Goal: Complete application form: Complete application form

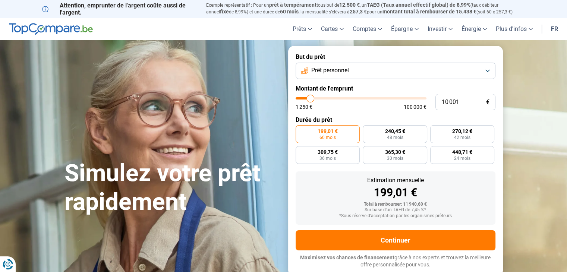
type input "11 750"
type input "11750"
type input "12 000"
type input "12000"
type input "12 500"
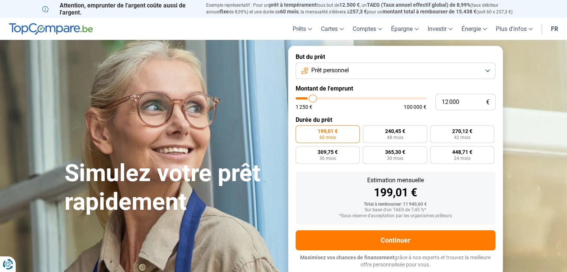
type input "12500"
type input "13 000"
type input "13000"
type input "13 500"
type input "13500"
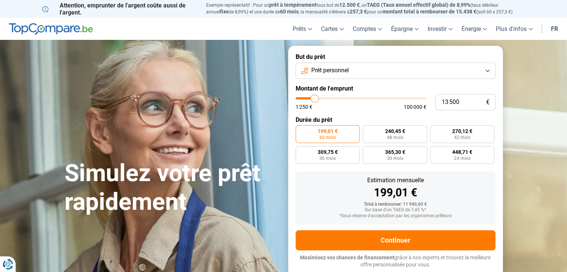
type input "13 750"
type input "13750"
type input "14 500"
type input "14500"
type input "15 000"
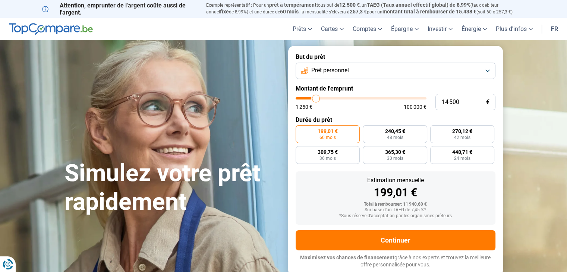
type input "15000"
type input "15 750"
type input "15750"
type input "16 500"
type input "16500"
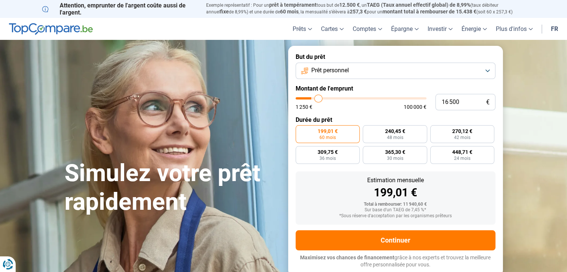
type input "17 500"
type input "17500"
type input "18 250"
type input "18250"
type input "18 750"
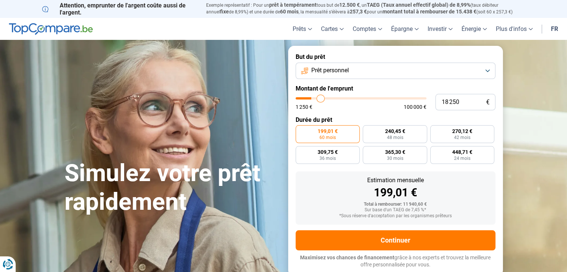
type input "18750"
type input "19 000"
type input "19000"
type input "19 250"
type input "19250"
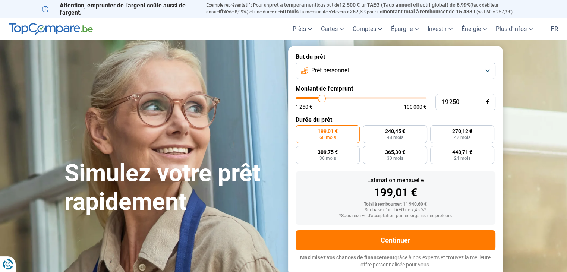
type input "19 500"
type input "19500"
type input "19 000"
type input "19000"
type input "17 500"
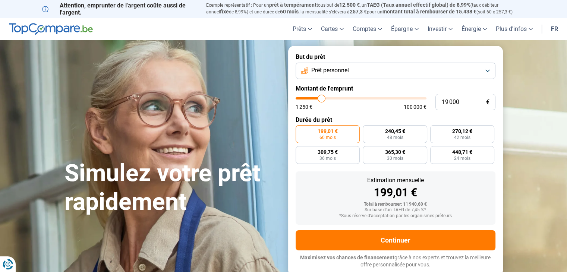
type input "17500"
type input "17 000"
type input "17000"
type input "16 500"
type input "16500"
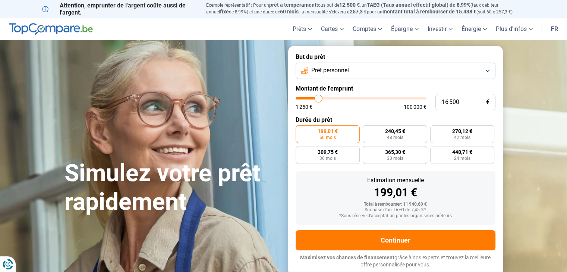
type input "16 000"
type input "16000"
type input "15 750"
type input "15750"
type input "13 750"
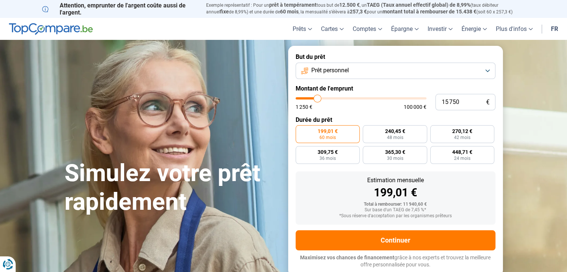
type input "13750"
type input "11 750"
type input "11750"
type input "9 250"
type input "9250"
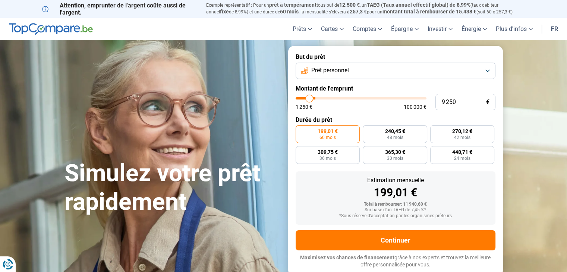
type input "7 000"
type input "7000"
type input "6 000"
type input "6000"
type input "5 500"
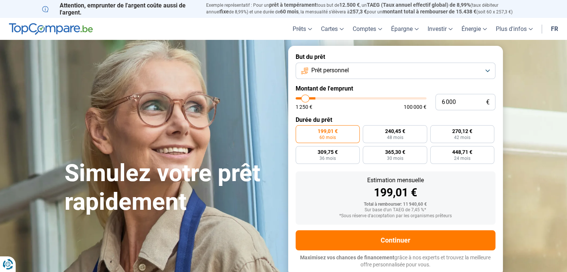
type input "5500"
type input "5 250"
type input "5250"
type input "5 000"
type input "5000"
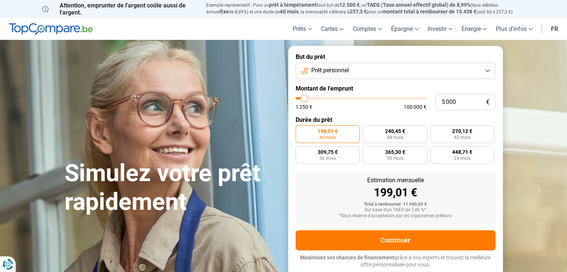
type input "4 750"
type input "4750"
type input "4 500"
type input "4500"
type input "4 750"
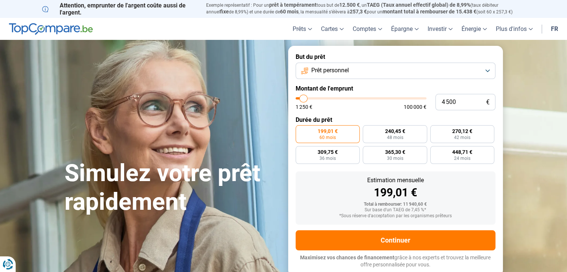
type input "4750"
type input "5 000"
type input "5000"
type input "5 250"
type input "5250"
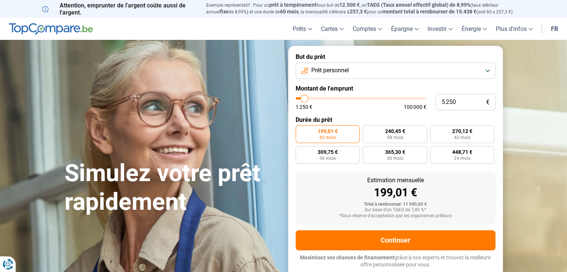
type input "5 500"
type input "5500"
type input "5 750"
type input "5750"
type input "6 000"
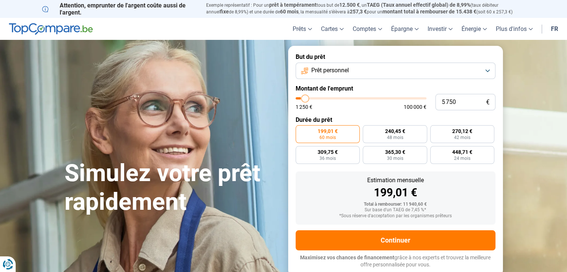
type input "6000"
type input "6 250"
type input "6250"
type input "6 500"
type input "6500"
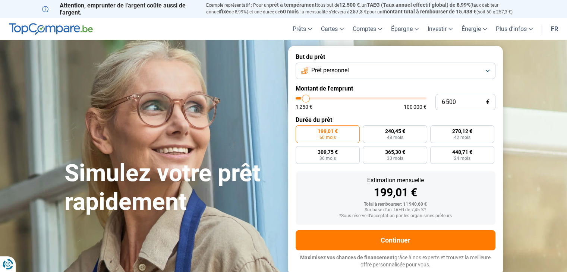
type input "7 000"
type input "7000"
type input "7 250"
type input "7250"
type input "7 500"
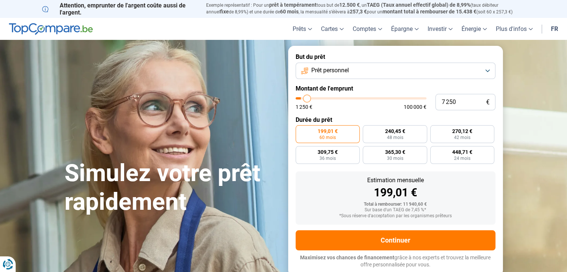
type input "7500"
type input "7 750"
type input "7750"
type input "8 250"
type input "8250"
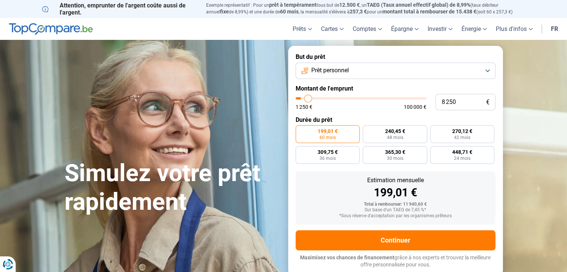
type input "8 500"
type input "8500"
type input "8 750"
type input "8750"
type input "9 000"
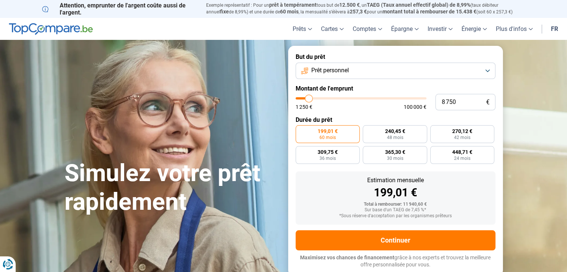
type input "9000"
type input "9 250"
type input "9250"
type input "9 500"
type input "9500"
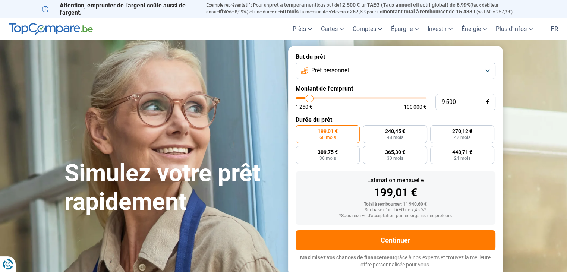
type input "9 750"
type input "9750"
type input "9 500"
type input "9500"
type input "9 250"
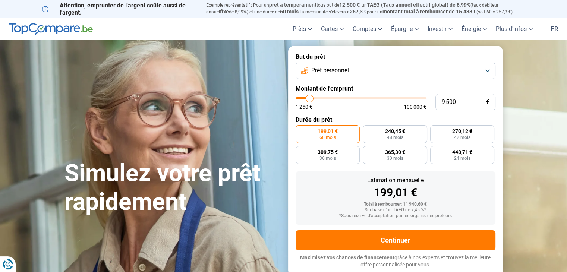
type input "9250"
type input "9 000"
type input "9000"
type input "8 750"
type input "8750"
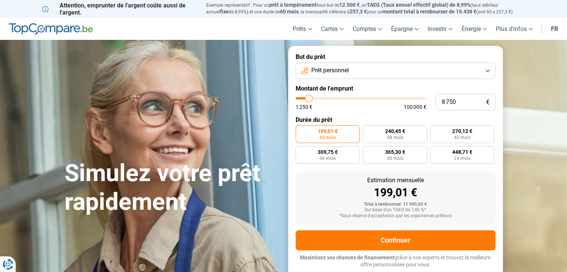
type input "8 500"
type input "8500"
type input "8 250"
type input "8250"
type input "8 000"
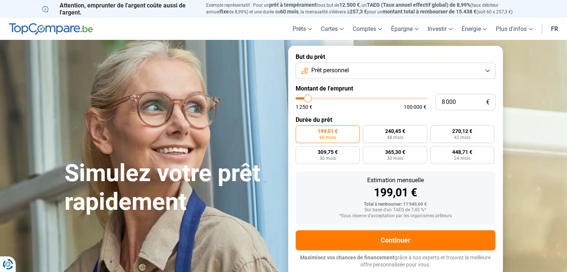
drag, startPoint x: 312, startPoint y: 100, endPoint x: 308, endPoint y: 98, distance: 4.4
type input "8000"
click at [308, 98] on input "range" at bounding box center [361, 98] width 131 height 2
radio input "true"
click at [342, 133] on label "192,34 € 48 mois" at bounding box center [328, 134] width 64 height 18
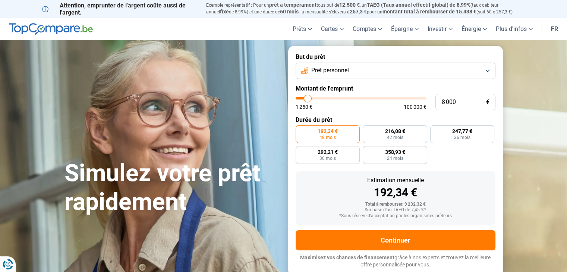
click at [300, 130] on input "192,34 € 48 mois" at bounding box center [298, 127] width 5 height 5
click at [483, 69] on button "Prêt personnel" at bounding box center [396, 71] width 200 height 16
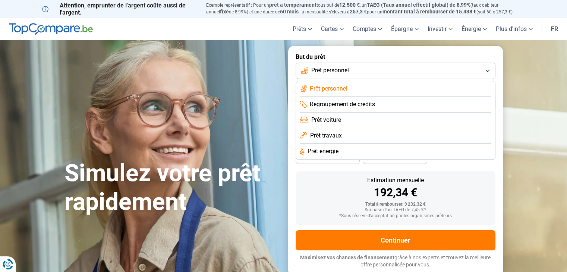
click at [386, 85] on li "Prêt personnel" at bounding box center [396, 89] width 192 height 16
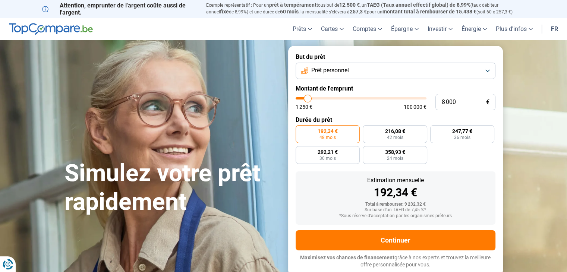
click at [480, 178] on div "Estimation mensuelle" at bounding box center [395, 180] width 188 height 6
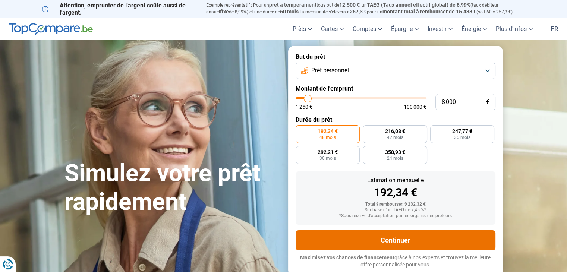
click at [405, 240] on button "Continuer" at bounding box center [396, 240] width 200 height 20
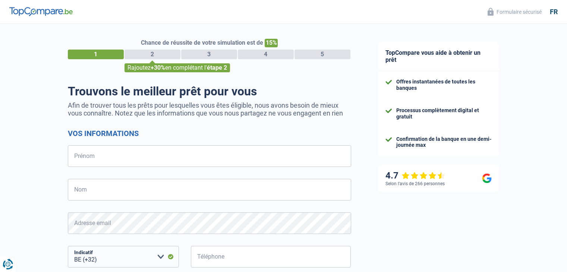
select select "32"
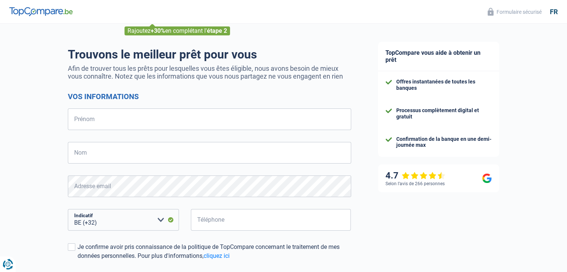
scroll to position [37, 0]
click at [118, 118] on input "Prénom" at bounding box center [209, 119] width 283 height 22
type input "JAWAD"
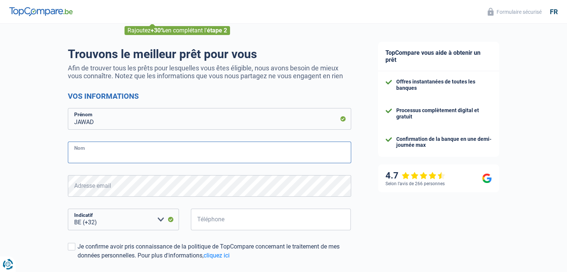
click at [106, 158] on input "Nom" at bounding box center [209, 153] width 283 height 22
type input "Bouzalmad"
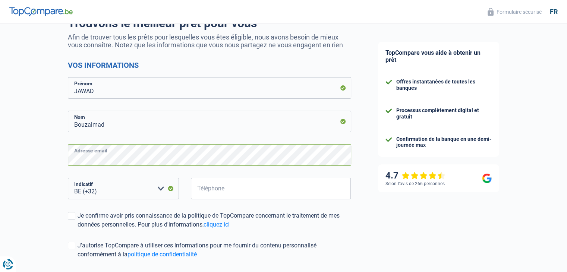
scroll to position [112, 0]
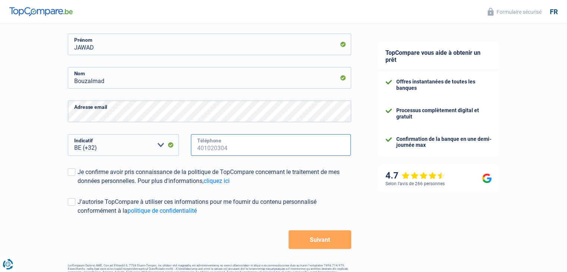
click at [205, 145] on input "Téléphone" at bounding box center [271, 145] width 160 height 22
type input "0479407885"
click at [71, 172] on span at bounding box center [71, 171] width 7 height 7
click at [78, 186] on input "Je confirme avoir pris connaissance de la politique de TopCompare concernant le…" at bounding box center [78, 186] width 0 height 0
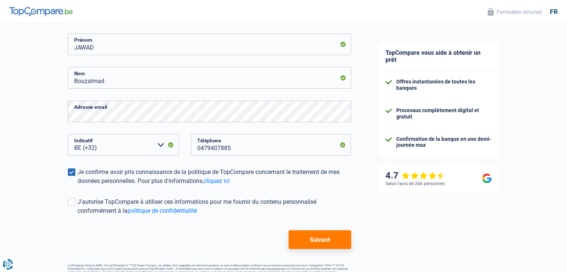
click at [304, 233] on button "Suivant" at bounding box center [319, 239] width 62 height 19
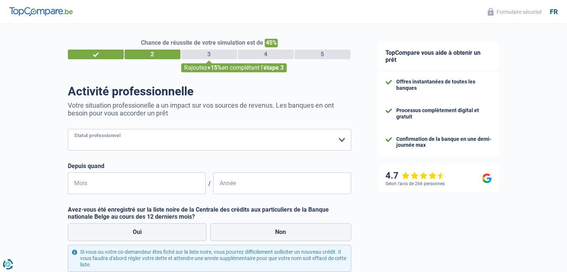
click at [343, 141] on select "Ouvrier Employé privé Employé public Invalide Indépendant Pensionné Chômeur Mut…" at bounding box center [209, 140] width 283 height 22
select select "invalid"
click at [68, 129] on select "Ouvrier Employé privé Employé public Invalide Indépendant Pensionné Chômeur Mut…" at bounding box center [209, 140] width 283 height 22
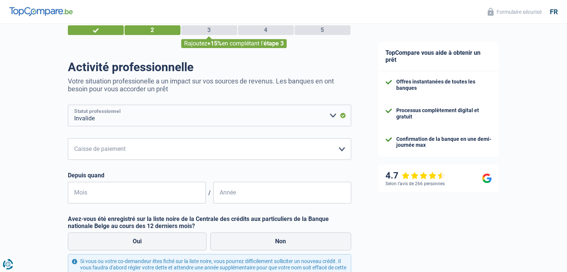
scroll to position [37, 0]
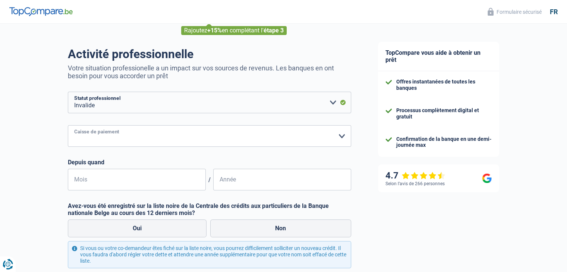
click at [344, 129] on select "Mutualité [DEMOGRAPHIC_DATA] Mutualité Socialiste (Solidaris) SPF Sécurité Soci…" at bounding box center [209, 136] width 283 height 22
select select "other"
click at [68, 147] on select "Mutualité [DEMOGRAPHIC_DATA] Mutualité Socialiste (Solidaris) SPF Sécurité Soci…" at bounding box center [209, 136] width 283 height 22
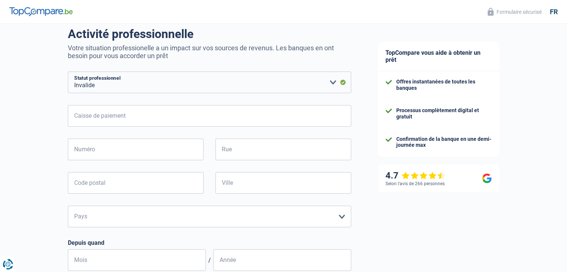
scroll to position [75, 0]
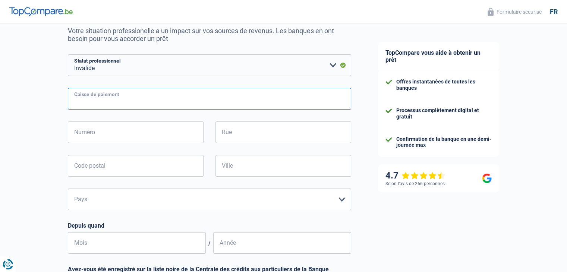
click at [144, 105] on input "Caisse de paiement" at bounding box center [209, 99] width 283 height 22
type input "PARTENA"
click at [154, 115] on div "PARTENA Caisse de paiement Numéro Tous les champs sont obligatoires. Veuillez f…" at bounding box center [209, 171] width 283 height 166
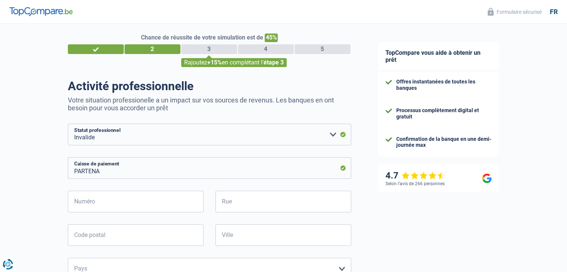
scroll to position [0, 0]
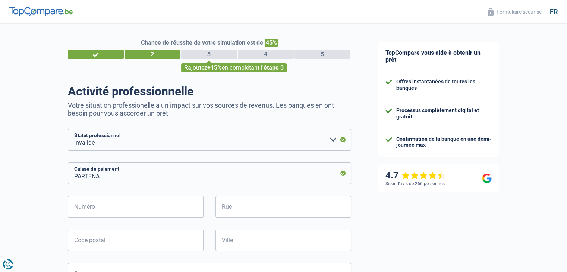
click at [198, 112] on p "Votre situation professionelle a un impact sur vos sources de revenus. Les banq…" at bounding box center [209, 109] width 283 height 16
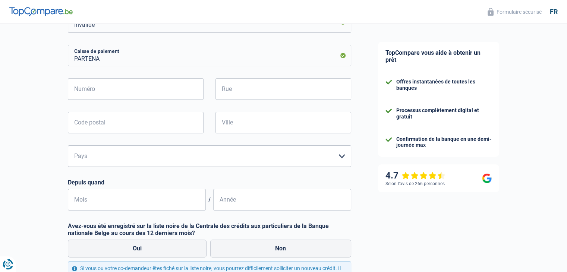
scroll to position [112, 0]
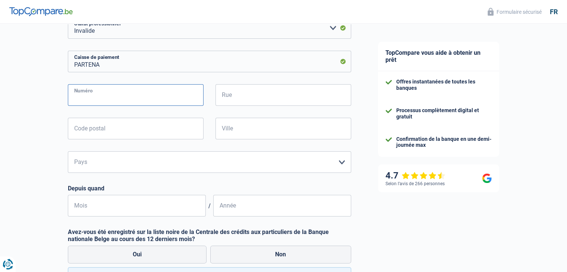
click at [160, 102] on input "Numéro" at bounding box center [136, 95] width 136 height 22
type input "41"
click at [237, 98] on input "Rue" at bounding box center [283, 95] width 136 height 22
type input "[PERSON_NAME]"
click at [179, 123] on input "Code postal" at bounding box center [136, 129] width 136 height 22
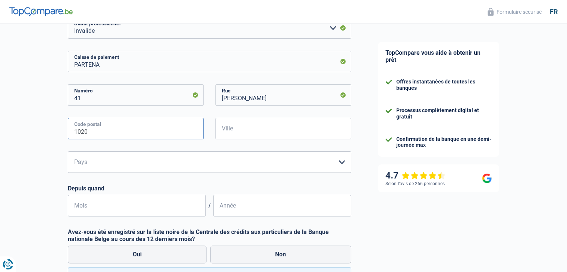
type input "1020"
click at [215, 125] on div "Ville Tous les champs sont obligatoires. Veuillez fournir une réponse plus long…" at bounding box center [282, 135] width 147 height 34
click at [224, 126] on input "Ville" at bounding box center [283, 129] width 136 height 22
type input "LAEKEN"
click at [333, 165] on select "Belgique Luxembourg Veuillez sélectionner une option" at bounding box center [209, 162] width 283 height 22
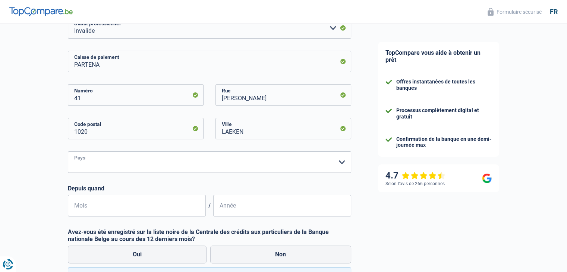
select select "BE"
click at [68, 152] on select "Belgique Luxembourg Veuillez sélectionner une option" at bounding box center [209, 162] width 283 height 22
click at [159, 200] on input "Mois" at bounding box center [137, 206] width 138 height 22
type input "01"
type input "1996"
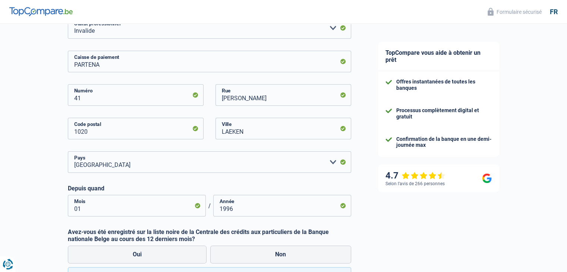
click at [241, 176] on div "PARTENA Caisse de paiement 41 Numéro [PERSON_NAME] Rue 1020 Code postal LAEKEN …" at bounding box center [209, 134] width 283 height 166
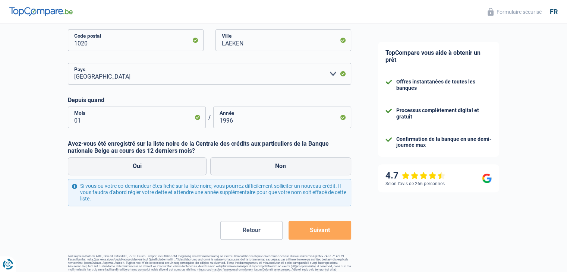
scroll to position [212, 0]
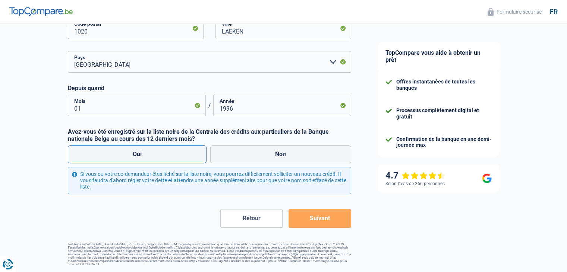
click at [165, 160] on label "Oui" at bounding box center [137, 154] width 139 height 18
click at [165, 160] on input "Oui" at bounding box center [137, 154] width 139 height 18
radio input "true"
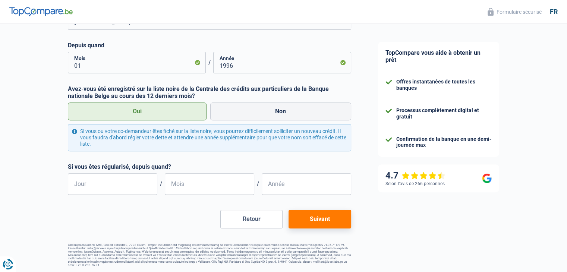
scroll to position [256, 0]
click at [250, 108] on label "Non" at bounding box center [280, 111] width 141 height 18
click at [250, 108] on input "Non" at bounding box center [280, 111] width 141 height 18
radio input "true"
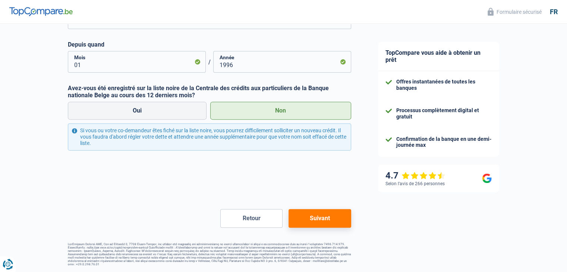
scroll to position [212, 0]
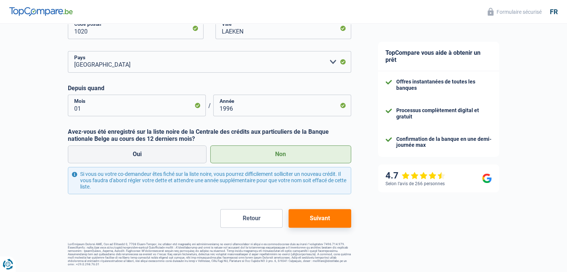
click at [311, 212] on button "Suivant" at bounding box center [319, 218] width 62 height 19
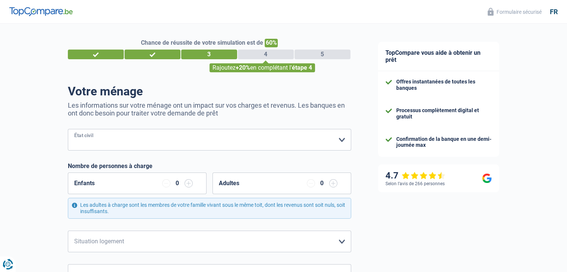
click at [344, 135] on select "[PERSON_NAME](e) Cohabitant(e) légal(e) Divorcé(e) Veuf(ve) Séparé (de fait) Ve…" at bounding box center [209, 140] width 283 height 22
select select "single"
click at [68, 129] on select "[PERSON_NAME](e) Cohabitant(e) légal(e) Divorcé(e) Veuf(ve) Séparé (de fait) Ve…" at bounding box center [209, 140] width 283 height 22
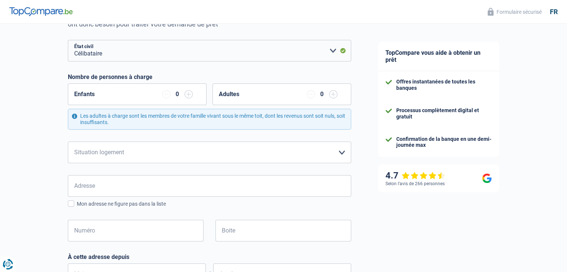
scroll to position [112, 0]
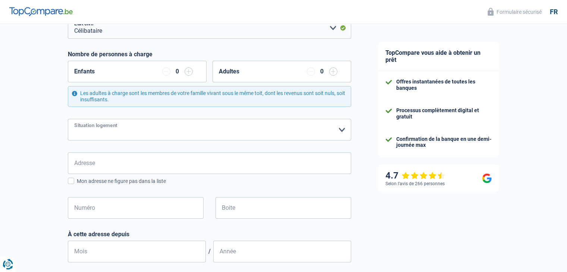
click at [343, 129] on select "Locataire Propriétaire avec prêt hypothécaire Propriétaire sans prêt hypothécai…" at bounding box center [209, 130] width 283 height 22
select select "liveWithParents"
click at [68, 119] on select "Locataire Propriétaire avec prêt hypothécaire Propriétaire sans prêt hypothécai…" at bounding box center [209, 130] width 283 height 22
click at [358, 150] on div "Chance de réussite de votre simulation est de 60% 1 2 3 4 5 Rajoutez +20% en co…" at bounding box center [182, 190] width 364 height 562
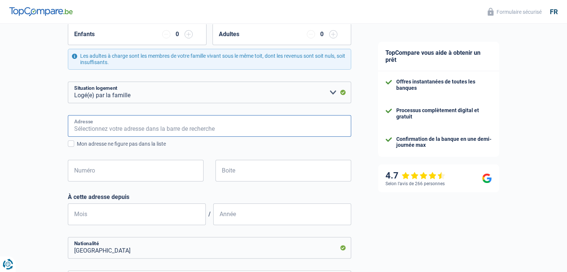
click at [256, 130] on input "Adresse" at bounding box center [209, 126] width 283 height 22
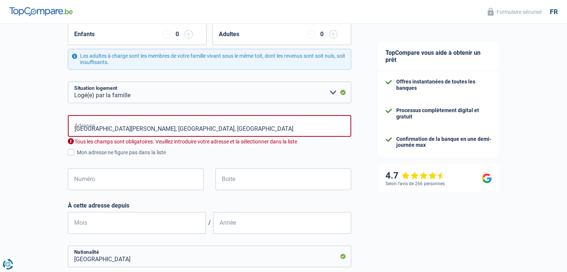
type input "[STREET_ADDRESS][PERSON_NAME]"
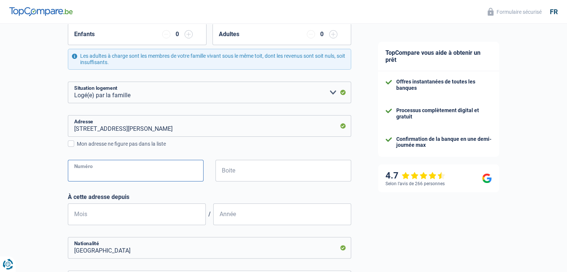
click at [147, 170] on input "Numéro" at bounding box center [136, 171] width 136 height 22
type input "41"
click at [158, 216] on input "Mois" at bounding box center [137, 214] width 138 height 22
type input "01"
type input "1996"
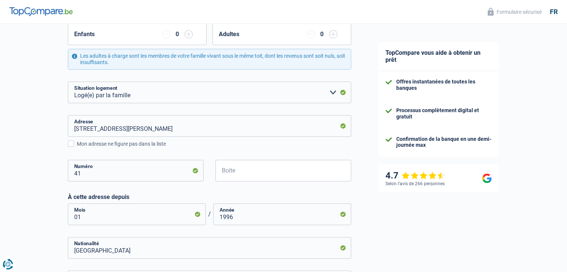
click at [247, 186] on div "Boite" at bounding box center [282, 177] width 147 height 34
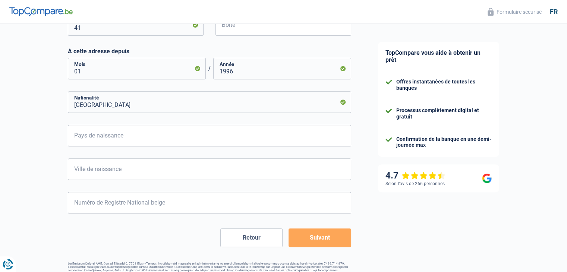
scroll to position [298, 0]
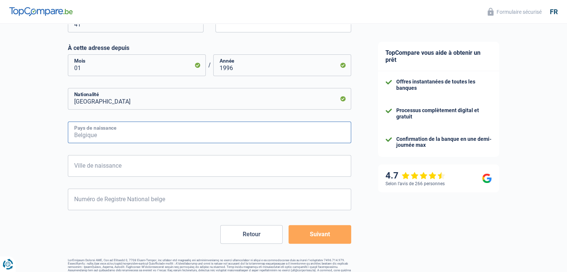
click at [157, 132] on input "Pays de naissance" at bounding box center [209, 132] width 283 height 22
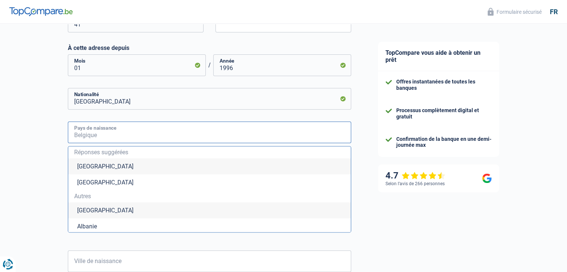
type input "B"
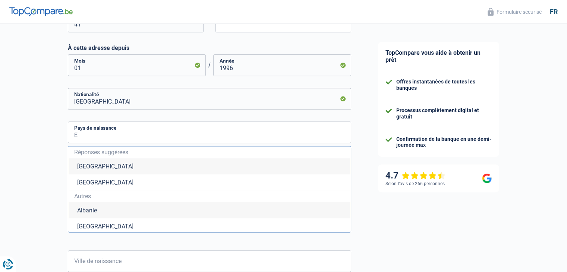
click at [150, 167] on li "[GEOGRAPHIC_DATA]" at bounding box center [209, 166] width 282 height 16
type input "[GEOGRAPHIC_DATA]"
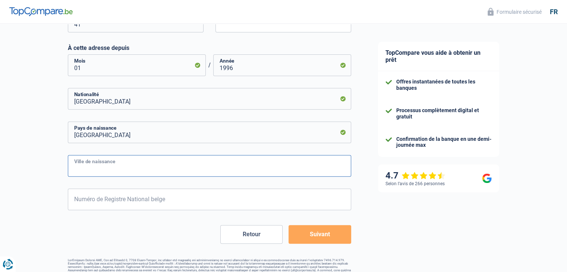
click at [150, 166] on input "Ville de naissance" at bounding box center [209, 166] width 283 height 22
type input "[GEOGRAPHIC_DATA]"
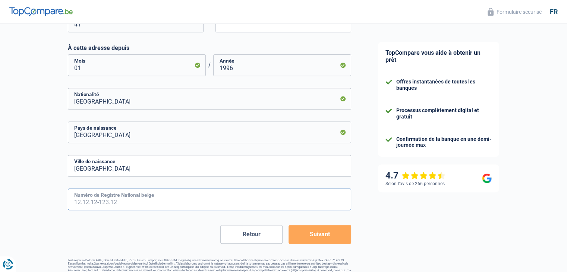
click at [154, 197] on input "Numéro de Registre National belge" at bounding box center [209, 200] width 283 height 22
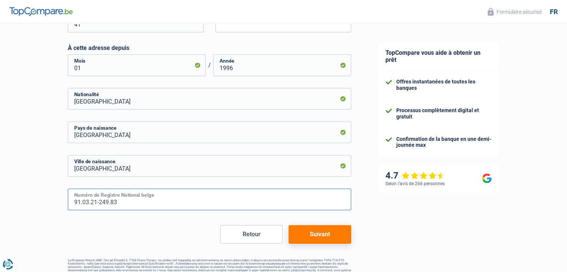
type input "91.03.21-249.83"
click at [321, 235] on button "Suivant" at bounding box center [319, 234] width 62 height 19
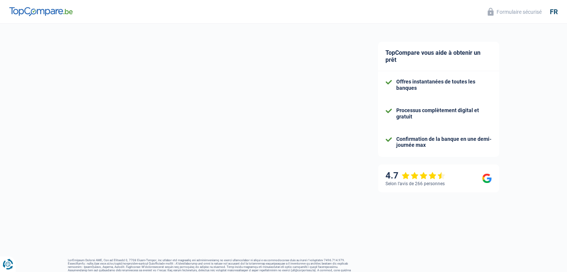
select select "disabilityPension"
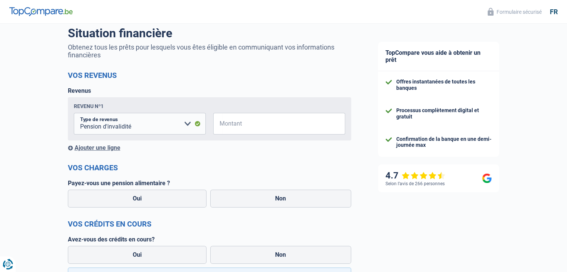
scroll to position [75, 0]
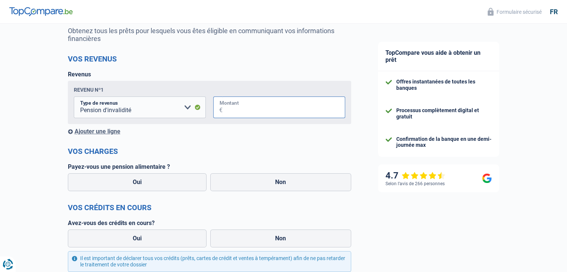
click at [237, 107] on input "Montant" at bounding box center [283, 108] width 123 height 22
type input "1.400"
click at [222, 139] on form "Vos revenus Revenus Revenu nº1 Allocation d'handicap Allocations chômage Alloca…" at bounding box center [209, 219] width 283 height 331
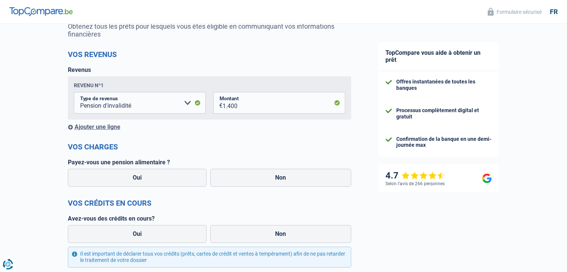
scroll to position [112, 0]
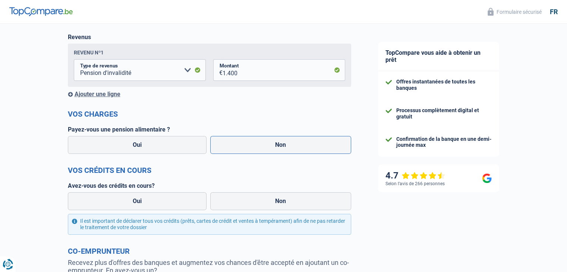
click at [228, 145] on label "Non" at bounding box center [280, 145] width 141 height 18
click at [228, 145] on input "Non" at bounding box center [280, 145] width 141 height 18
radio input "true"
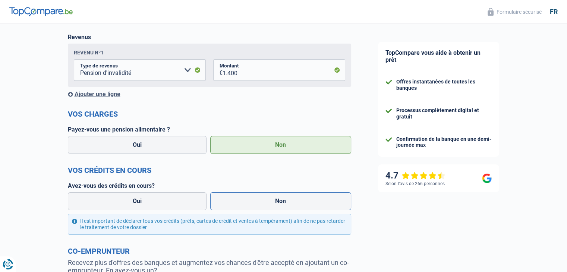
click at [259, 201] on label "Non" at bounding box center [280, 201] width 141 height 18
click at [259, 201] on input "Non" at bounding box center [280, 201] width 141 height 18
radio input "true"
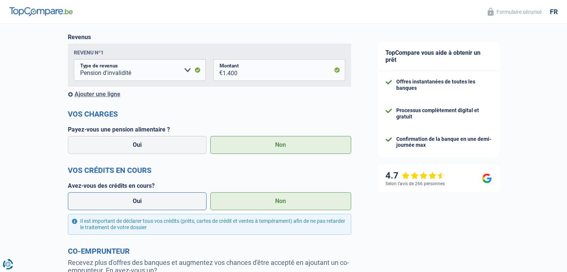
click at [188, 201] on label "Oui" at bounding box center [137, 201] width 139 height 18
click at [188, 201] on input "Oui" at bounding box center [137, 201] width 139 height 18
radio input "true"
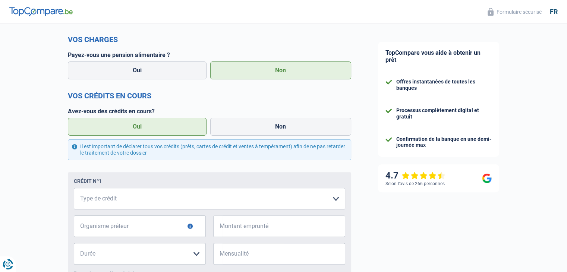
scroll to position [261, 0]
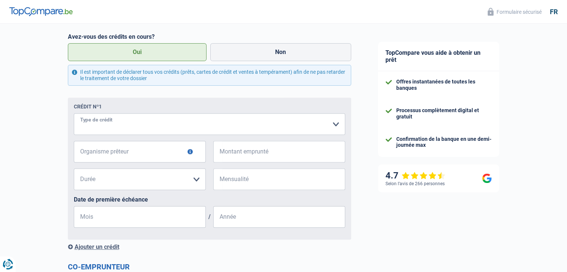
click at [335, 121] on select "Carte ou ouverture de crédit Prêt hypothécaire Vente à tempérament Prêt à tempé…" at bounding box center [209, 124] width 271 height 22
select select "carLoan"
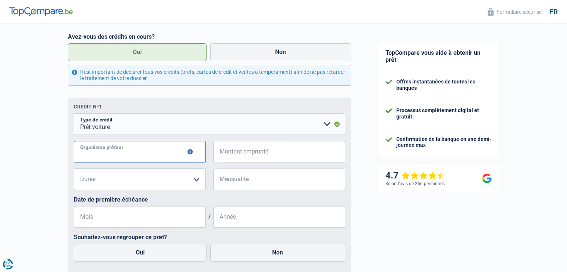
click at [189, 155] on input "Organisme prêteur" at bounding box center [140, 152] width 132 height 22
type input "BEOBANK"
click at [274, 146] on input "Montant emprunté" at bounding box center [283, 152] width 123 height 22
click at [188, 150] on input "BEOBANK" at bounding box center [140, 152] width 132 height 22
click at [235, 151] on input "Montant emprunté" at bounding box center [283, 152] width 123 height 22
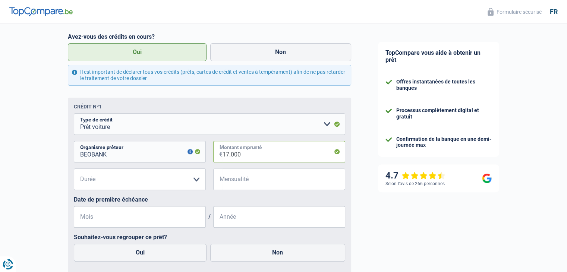
type input "17.000"
click at [202, 177] on select "12 mois 18 mois 24 mois 30 mois 36 mois 42 mois 48 mois 60 mois 72 mois 84 mois…" at bounding box center [140, 179] width 132 height 22
select select "84"
click at [74, 170] on select "12 mois 18 mois 24 mois 30 mois 36 mois 42 mois 48 mois 60 mois 72 mois 84 mois…" at bounding box center [140, 179] width 132 height 22
click at [253, 178] on input "Mensualité" at bounding box center [283, 179] width 123 height 22
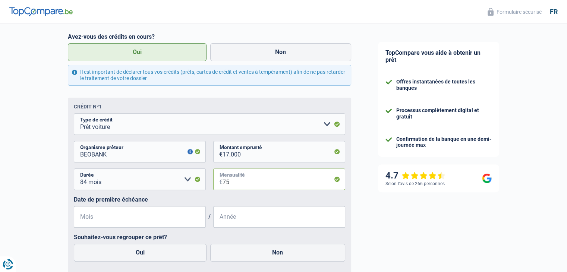
type input "75"
click at [174, 219] on input "Mois" at bounding box center [140, 217] width 132 height 22
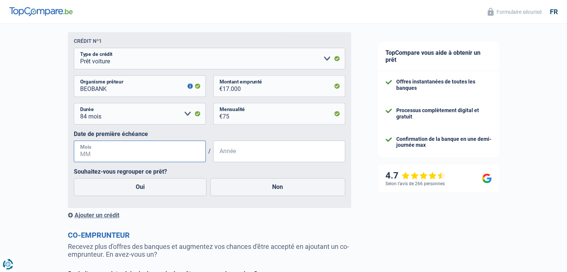
scroll to position [335, 0]
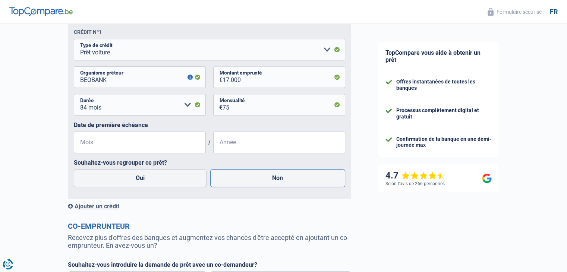
click at [229, 178] on label "Non" at bounding box center [277, 178] width 135 height 18
click at [229, 178] on input "Non" at bounding box center [277, 178] width 135 height 18
radio input "true"
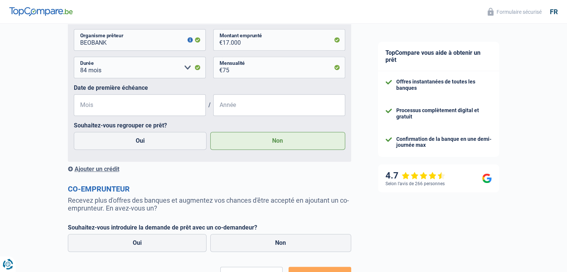
scroll to position [410, 0]
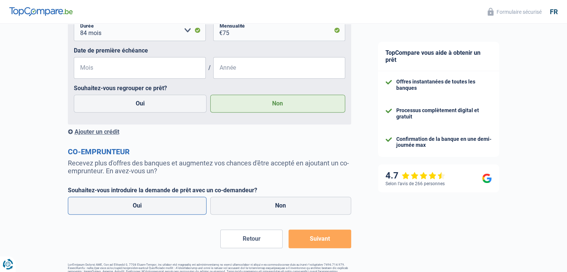
click at [192, 205] on label "Oui" at bounding box center [137, 206] width 139 height 18
click at [192, 205] on input "Oui" at bounding box center [137, 206] width 139 height 18
radio input "true"
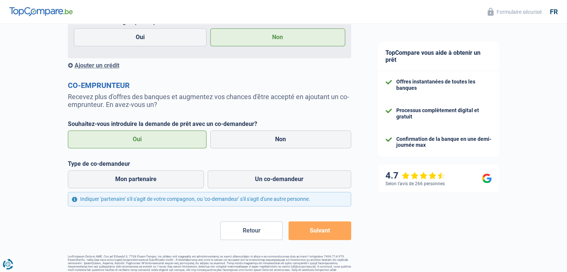
scroll to position [490, 0]
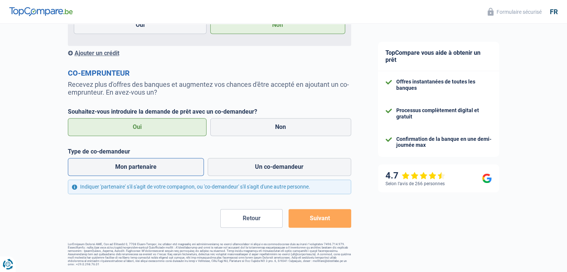
click at [186, 167] on label "Mon partenaire" at bounding box center [136, 167] width 136 height 18
click at [186, 167] on input "Mon partenaire" at bounding box center [136, 167] width 136 height 18
radio input "true"
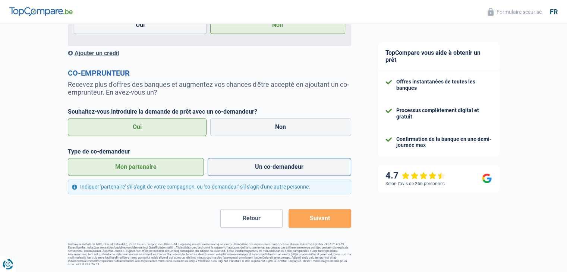
click at [236, 165] on label "Un co-demandeur" at bounding box center [279, 167] width 143 height 18
click at [236, 165] on input "Un co-demandeur" at bounding box center [279, 167] width 143 height 18
radio input "true"
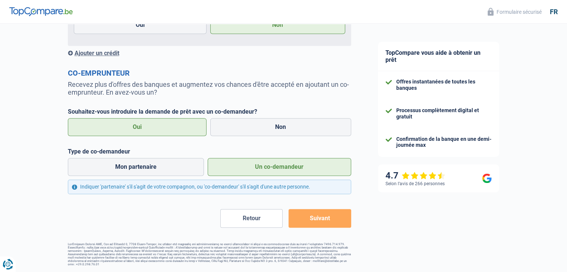
click at [230, 164] on label "Un co-demandeur" at bounding box center [279, 167] width 143 height 18
click at [230, 164] on input "Un co-demandeur" at bounding box center [279, 167] width 143 height 18
click at [236, 133] on label "Non" at bounding box center [280, 127] width 141 height 18
click at [236, 133] on input "Non" at bounding box center [280, 127] width 141 height 18
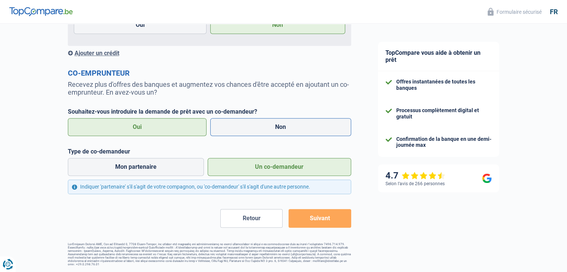
radio input "true"
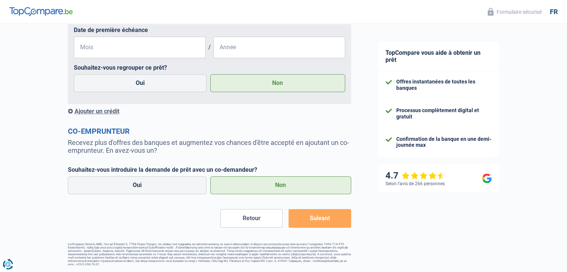
scroll to position [432, 0]
click at [318, 211] on button "Suivant" at bounding box center [319, 218] width 62 height 19
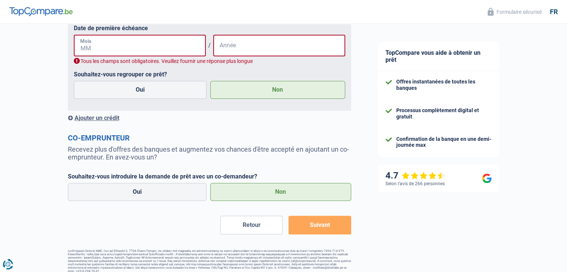
click at [145, 51] on input "Mois" at bounding box center [140, 46] width 132 height 22
type input "01"
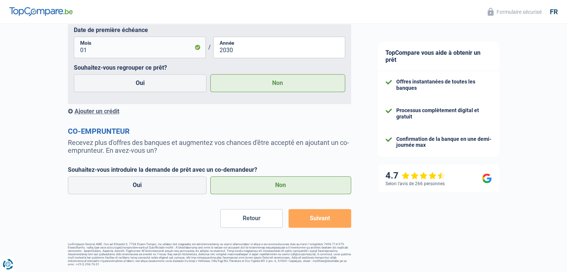
click at [258, 114] on div "Ajouter un crédit" at bounding box center [209, 111] width 283 height 7
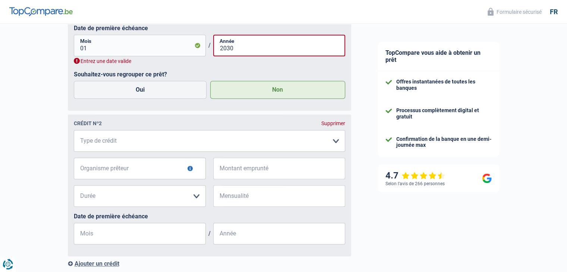
click at [347, 129] on div "Crédit nº2 Supprimer Carte ou ouverture de crédit Prêt hypothécaire Vente à tem…" at bounding box center [209, 185] width 283 height 142
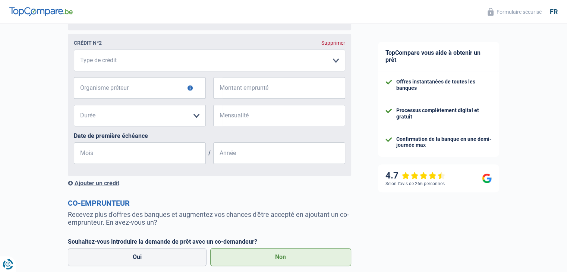
scroll to position [470, 0]
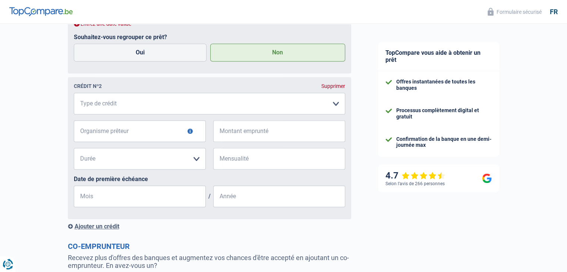
click at [338, 88] on div "Supprimer" at bounding box center [333, 86] width 24 height 6
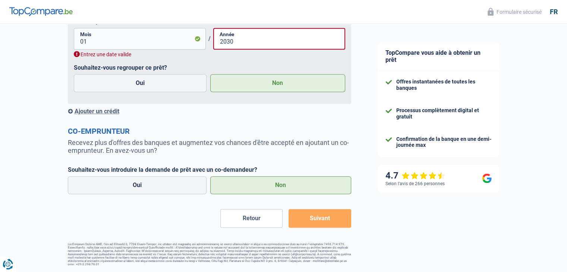
scroll to position [441, 0]
click at [340, 215] on button "Suivant" at bounding box center [319, 218] width 62 height 19
click at [251, 47] on input "2030" at bounding box center [279, 39] width 132 height 22
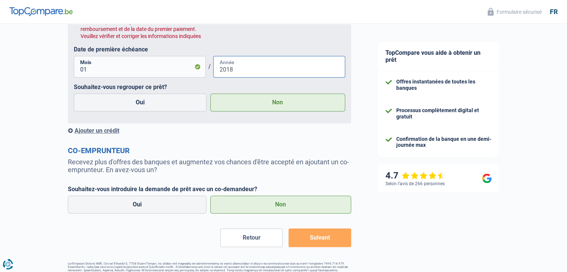
type input "2018"
click at [279, 82] on fieldset "Carte ou ouverture de crédit Prêt hypothécaire Vente à tempérament Prêt à tempé…" at bounding box center [209, 25] width 271 height 184
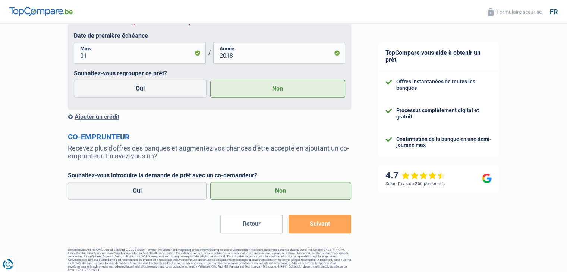
scroll to position [462, 0]
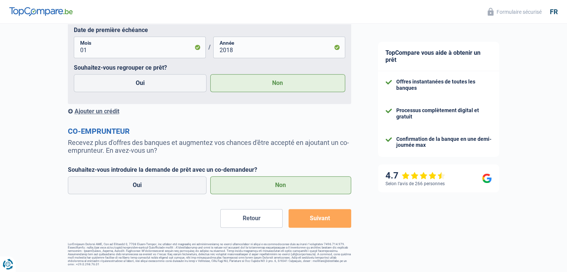
click at [331, 222] on button "Suivant" at bounding box center [319, 218] width 62 height 19
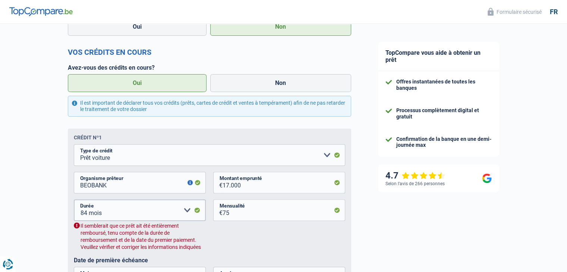
scroll to position [276, 0]
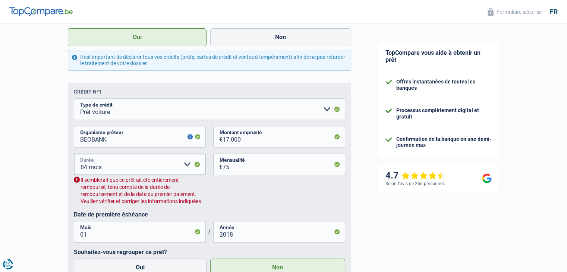
click at [187, 168] on select "12 mois 18 mois 24 mois 30 mois 36 mois 42 mois 48 mois 60 mois 72 mois 84 mois…" at bounding box center [140, 165] width 132 height 22
click at [233, 202] on div "12 mois 18 mois 24 mois 30 mois 36 mois 42 mois 48 mois 60 mois 72 mois 84 mois…" at bounding box center [209, 182] width 271 height 57
click at [224, 143] on input "17.000" at bounding box center [283, 137] width 123 height 22
type input "7.000"
select select
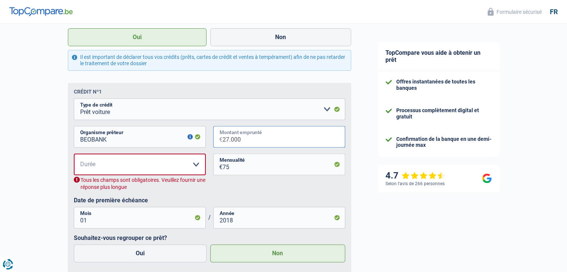
type input "27.000"
click at [253, 177] on div "12 mois 18 mois 24 mois 30 mois 36 mois 42 mois 48 mois 60 mois 72 mois 84 mois…" at bounding box center [209, 175] width 271 height 43
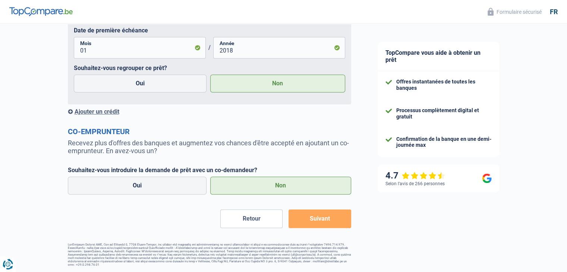
scroll to position [448, 0]
click at [323, 221] on button "Suivant" at bounding box center [319, 218] width 62 height 19
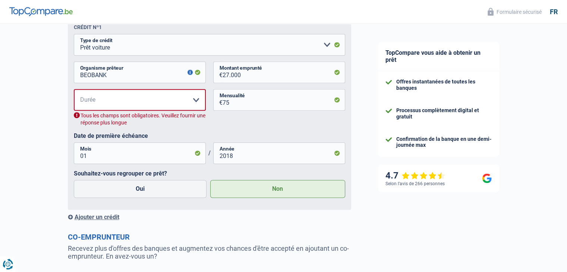
scroll to position [261, 0]
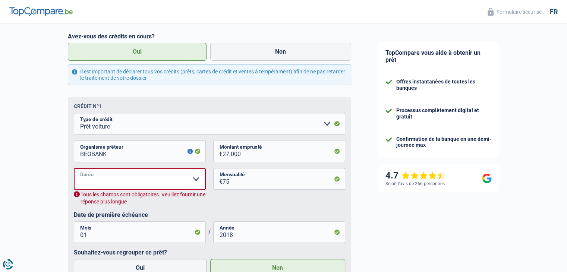
click at [180, 180] on select "12 mois 18 mois 24 mois 30 mois 36 mois 42 mois 48 mois 60 mois 72 mois 84 mois…" at bounding box center [140, 179] width 132 height 22
select select "120"
click at [74, 169] on select "12 mois 18 mois 24 mois 30 mois 36 mois 42 mois 48 mois 60 mois 72 mois 84 mois…" at bounding box center [140, 179] width 132 height 22
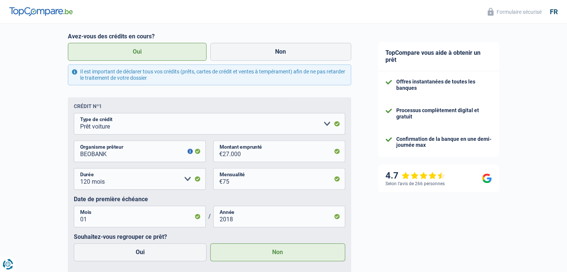
click at [234, 197] on fieldset "Carte ou ouverture de crédit Prêt hypothécaire Vente à tempérament Prêt à tempé…" at bounding box center [209, 190] width 271 height 154
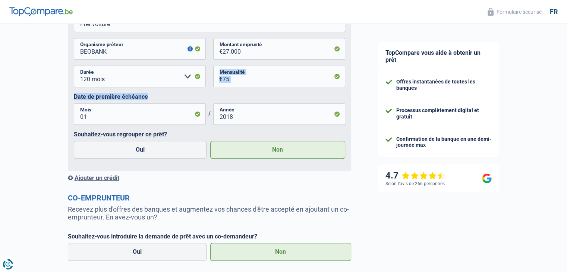
scroll to position [432, 0]
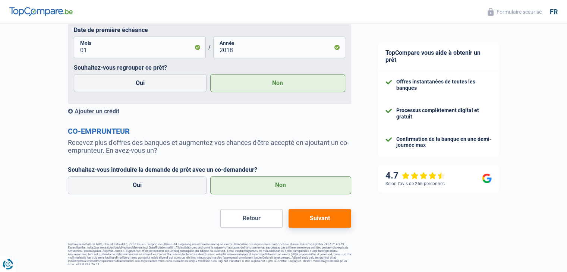
click at [330, 219] on button "Suivant" at bounding box center [319, 218] width 62 height 19
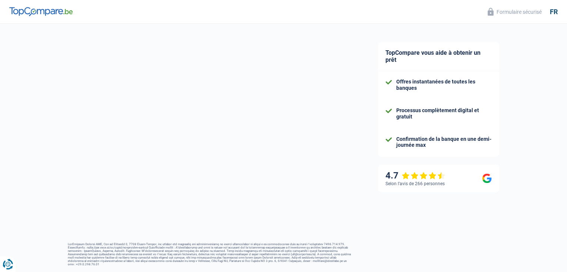
select select "48"
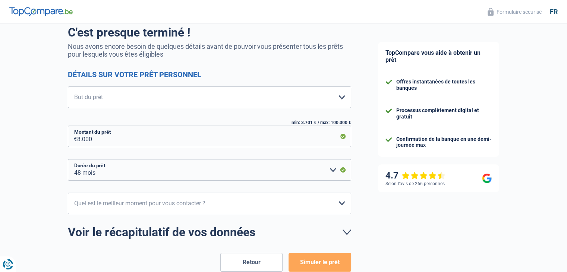
scroll to position [75, 0]
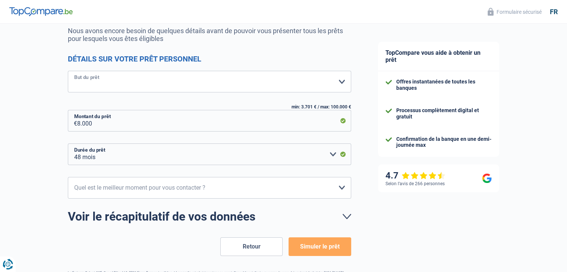
click at [334, 82] on select "Confort maison: meubles, textile, peinture, électroménager, outillage non-profe…" at bounding box center [209, 82] width 283 height 22
select select "other"
click at [68, 71] on select "Confort maison: meubles, textile, peinture, électroménager, outillage non-profe…" at bounding box center [209, 82] width 283 height 22
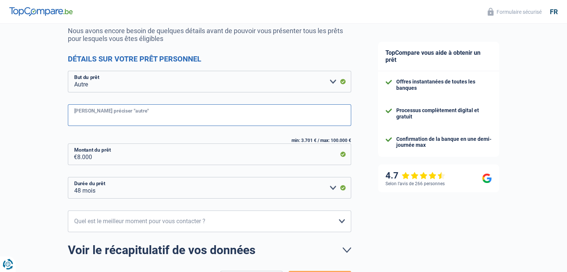
click at [154, 118] on input "[PERSON_NAME] préciser "autre"" at bounding box center [209, 115] width 283 height 22
type input "R"
type input "REGLER MA SITUATION"
click at [163, 131] on div "Confort maison: meubles, textile, peinture, électroménager, outillage non-profe…" at bounding box center [209, 134] width 283 height 127
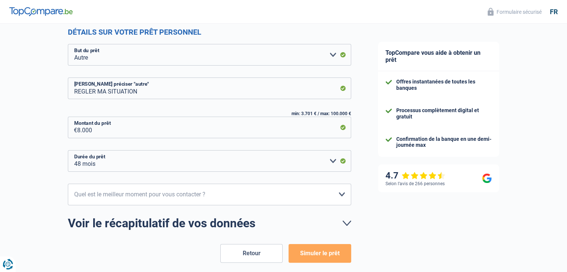
scroll to position [136, 0]
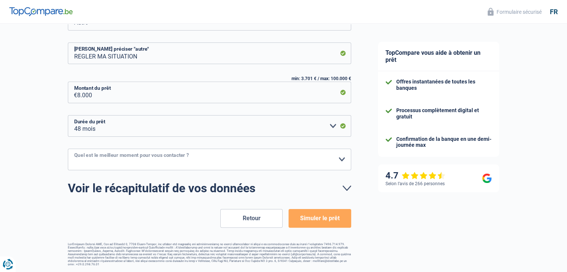
click at [338, 154] on select "10h-12h 12h-14h 14h-16h 16h-18h Veuillez sélectionner une option" at bounding box center [209, 160] width 283 height 22
select select "10-12"
click at [68, 149] on select "10h-12h 12h-14h 14h-16h 16h-18h Veuillez sélectionner une option" at bounding box center [209, 160] width 283 height 22
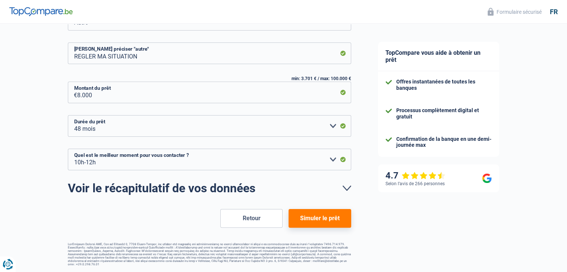
click at [330, 215] on button "Simuler le prêt" at bounding box center [319, 218] width 62 height 19
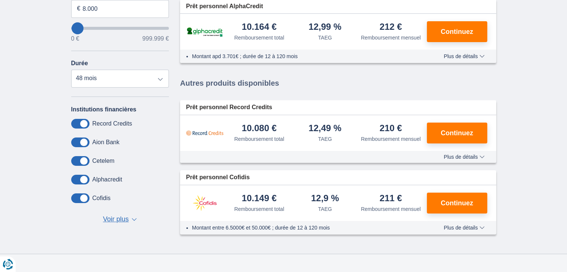
scroll to position [112, 0]
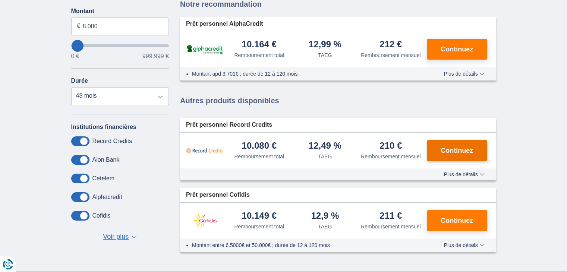
click at [470, 147] on span "Continuez" at bounding box center [456, 150] width 32 height 7
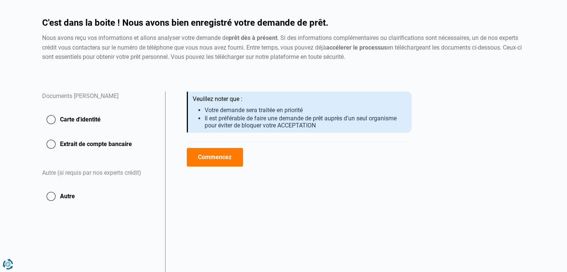
scroll to position [75, 0]
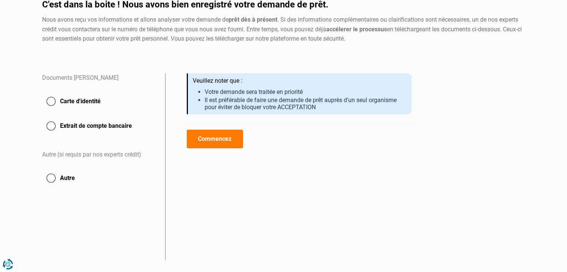
click at [53, 124] on button "Extrait de compte bancaire" at bounding box center [99, 126] width 114 height 19
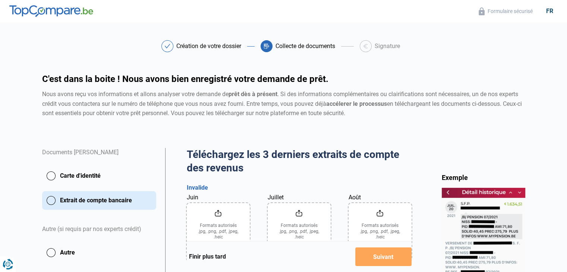
click at [51, 172] on button "Carte d'identité" at bounding box center [99, 176] width 114 height 19
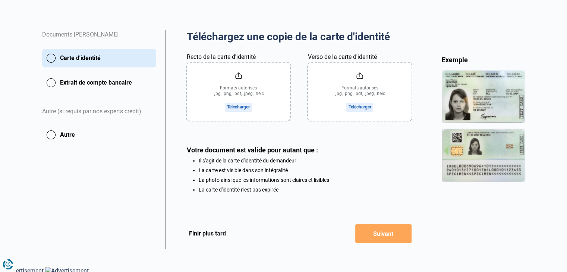
scroll to position [121, 0]
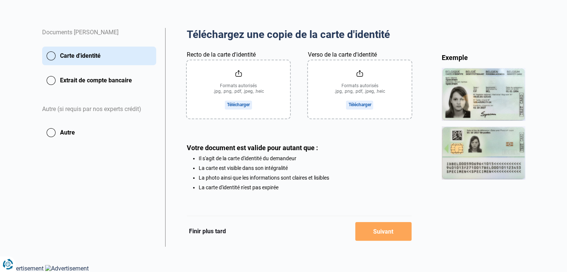
click at [204, 229] on button "Finir plus tard" at bounding box center [207, 232] width 41 height 10
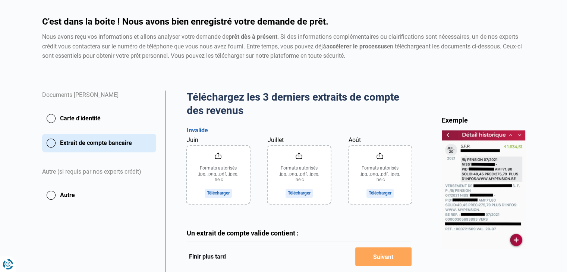
scroll to position [144, 0]
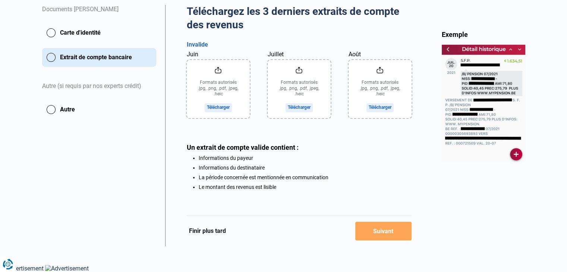
click at [46, 108] on button "Autre" at bounding box center [99, 109] width 114 height 19
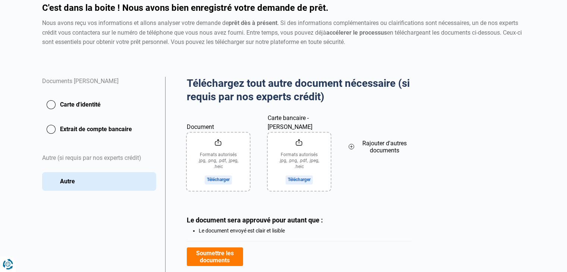
scroll to position [114, 0]
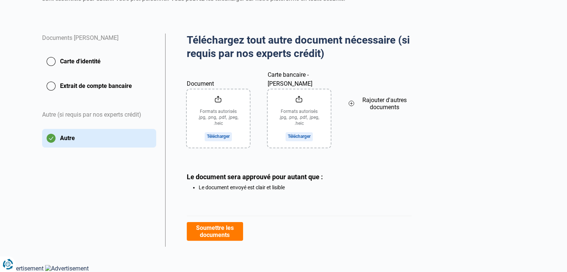
click at [51, 59] on button "Carte d'identité" at bounding box center [99, 61] width 114 height 19
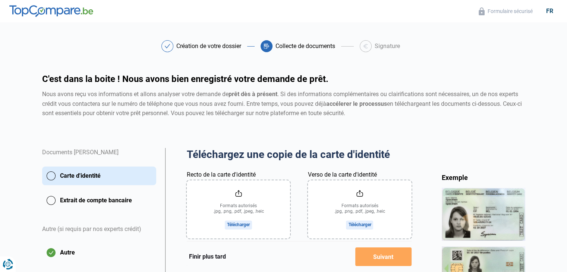
click at [558, 60] on main "Création de votre dossier Collecte de documents Signature Création de votre dos…" at bounding box center [283, 203] width 567 height 326
